Goal: Information Seeking & Learning: Learn about a topic

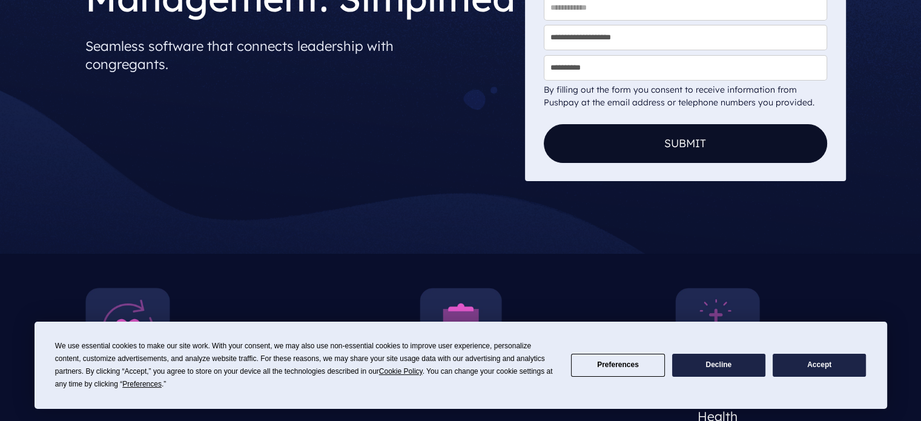
scroll to position [303, 0]
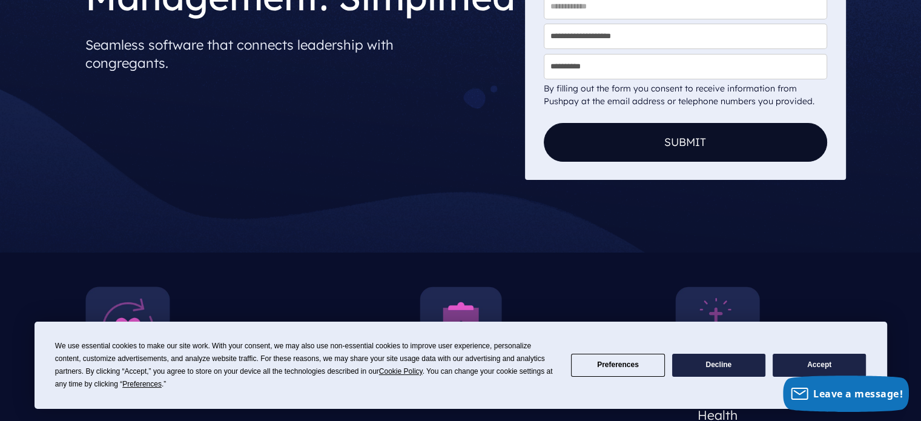
click at [837, 272] on div "Influence [DEMOGRAPHIC_DATA] Health" at bounding box center [717, 357] width 257 height 170
click at [799, 364] on button "Accept" at bounding box center [818, 366] width 93 height 24
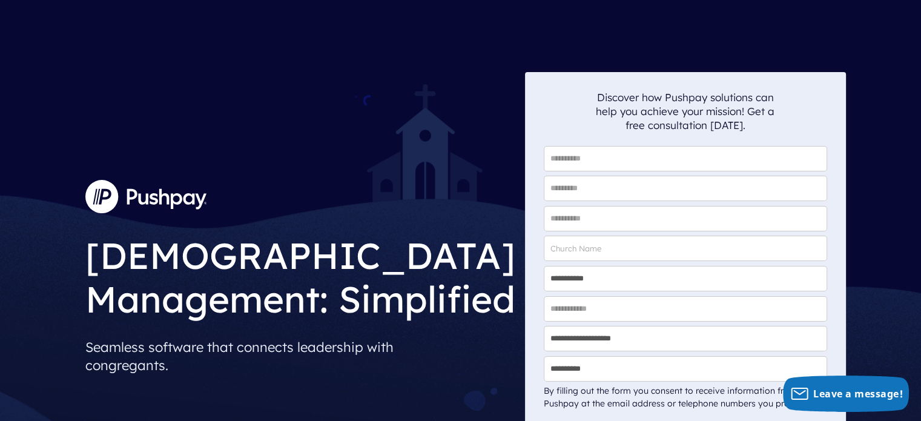
scroll to position [0, 0]
